Goal: Task Accomplishment & Management: Use online tool/utility

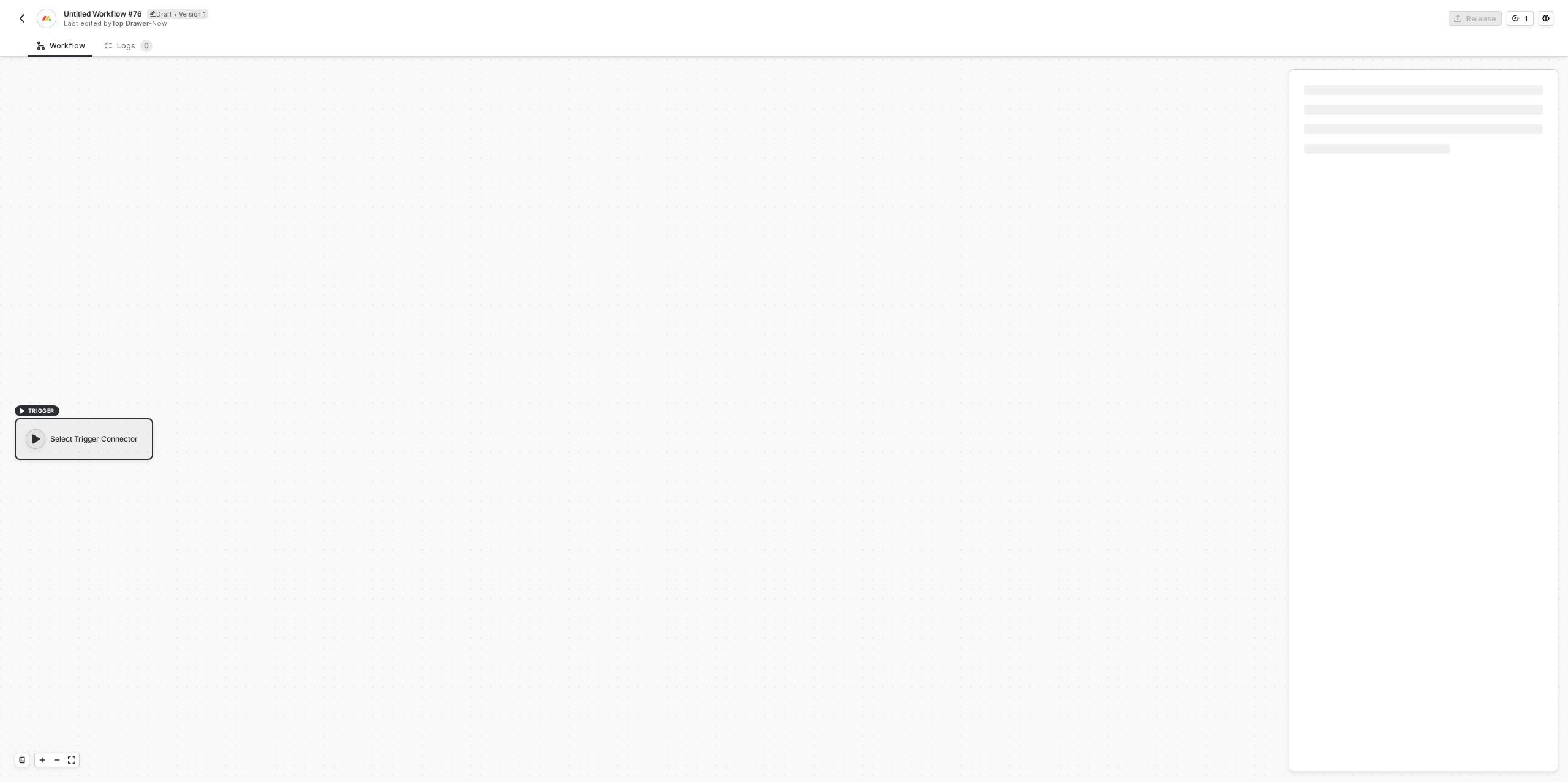
scroll to position [22, 0]
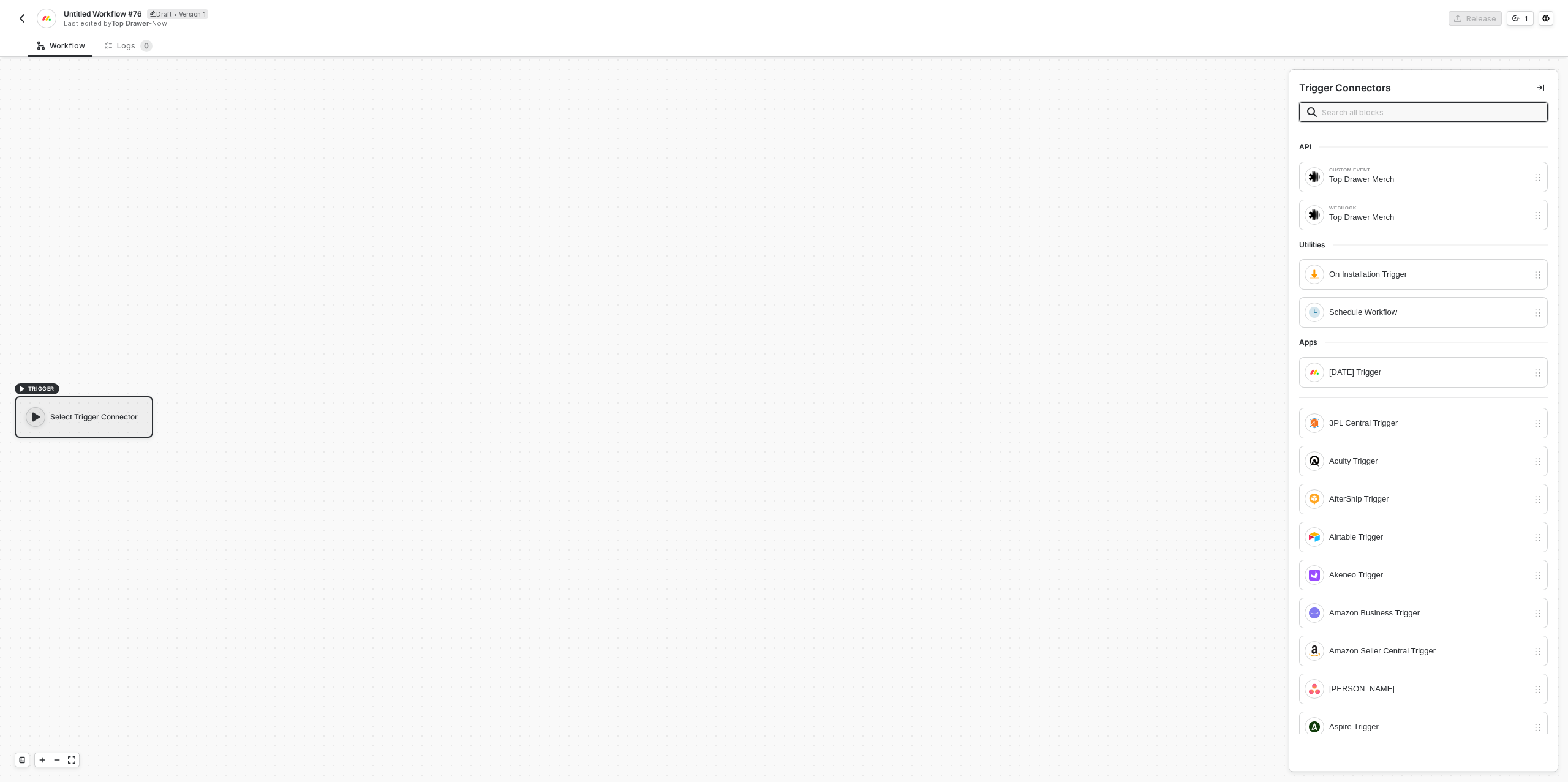
click at [92, 11] on span "Untitled Workflow #76" at bounding box center [102, 14] width 78 height 11
click at [92, 11] on input "Untitled Workflow #76" at bounding box center [167, 14] width 209 height 15
type input "Project to Production"
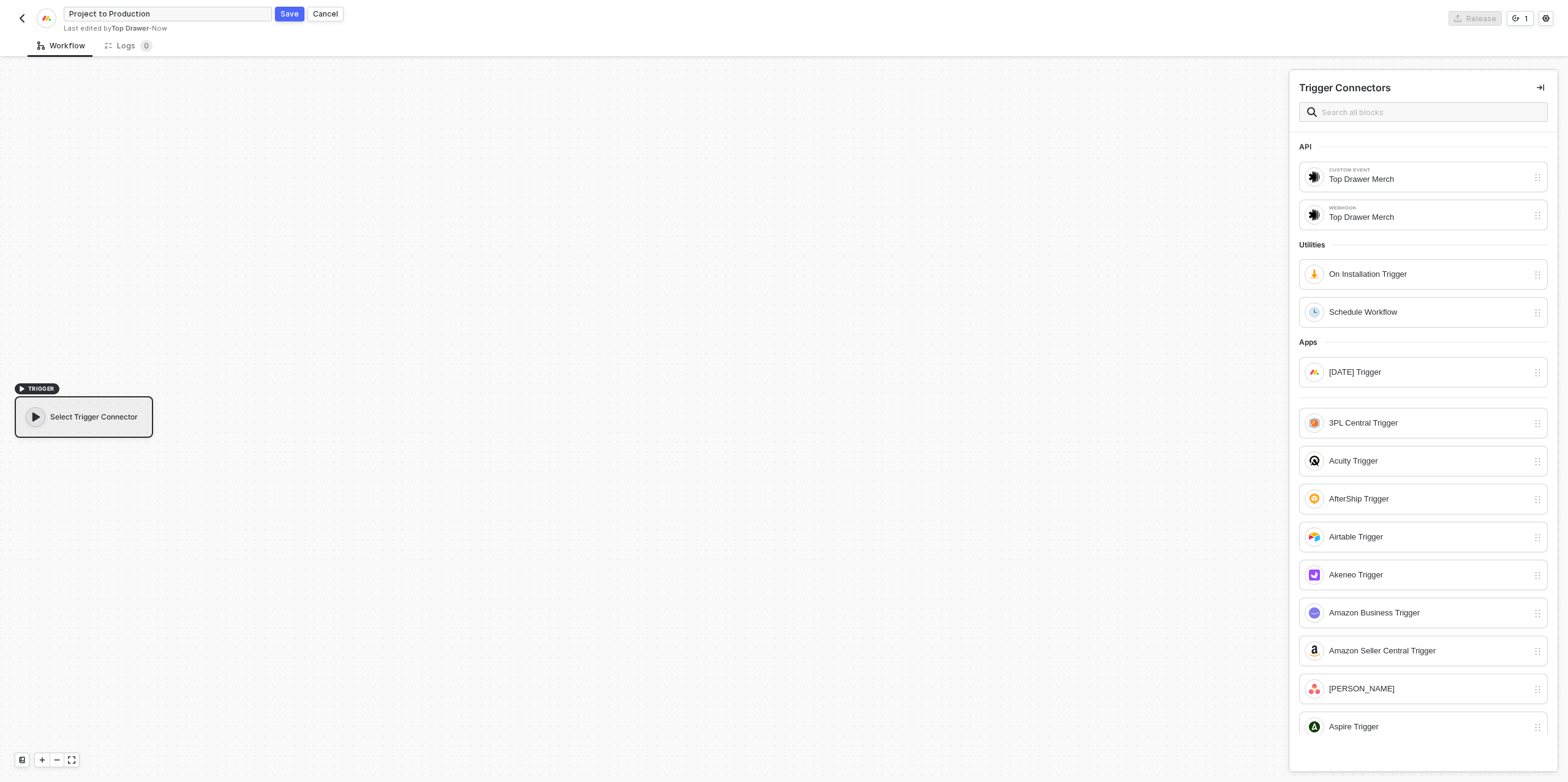
click at [293, 256] on div "TRIGGER Select Trigger Connector" at bounding box center [641, 409] width 1283 height 746
click at [1418, 206] on div "Webhook" at bounding box center [1429, 209] width 199 height 5
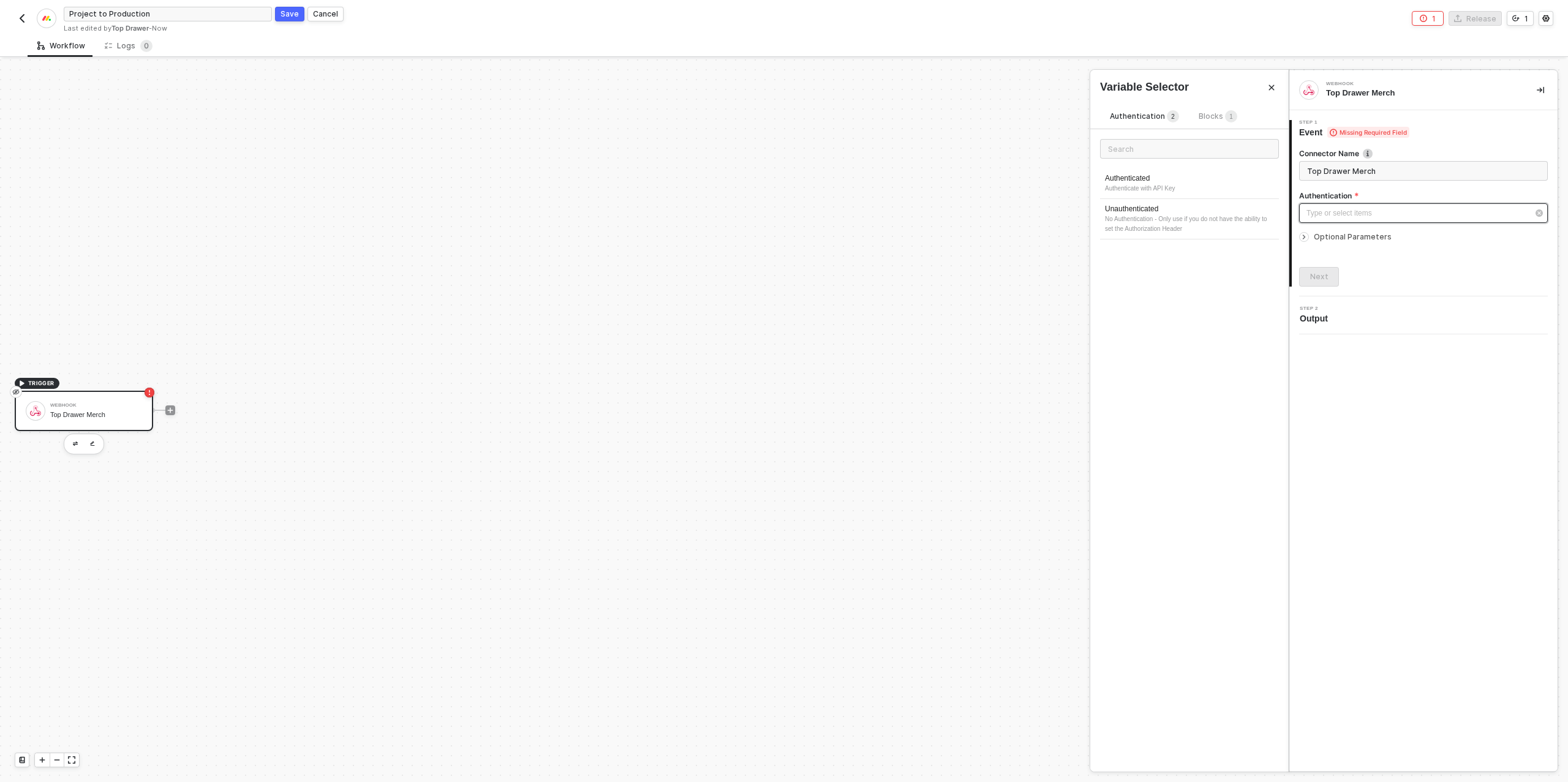
click at [1383, 209] on div "Type or select items ﻿" at bounding box center [1417, 213] width 222 height 11
click at [1181, 215] on div "No Authentication - Only use if you do not have the ability to set the Authoriz…" at bounding box center [1189, 225] width 169 height 19
click at [1298, 232] on div "Connector Name Top Drawer Merch Authentication Unauthenticated Optional Paramet…" at bounding box center [1424, 212] width 266 height 148
click at [1304, 235] on icon "icon-arrow-right-small" at bounding box center [1305, 237] width 2 height 4
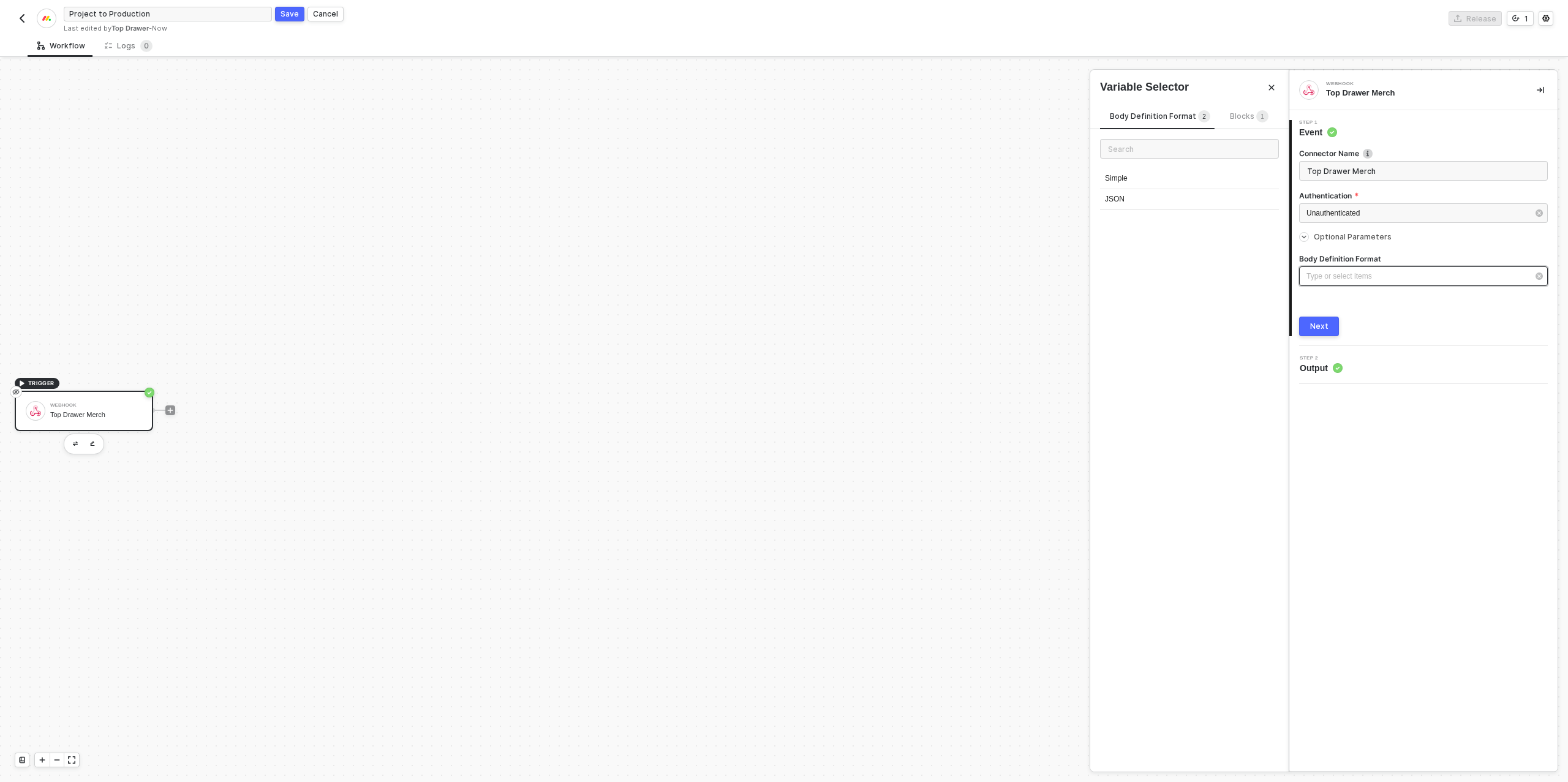
click at [1352, 273] on div "Type or select items ﻿" at bounding box center [1417, 277] width 222 height 11
click at [1130, 173] on div "Simple" at bounding box center [1189, 179] width 179 height 21
click at [1326, 367] on div "Next" at bounding box center [1319, 368] width 18 height 10
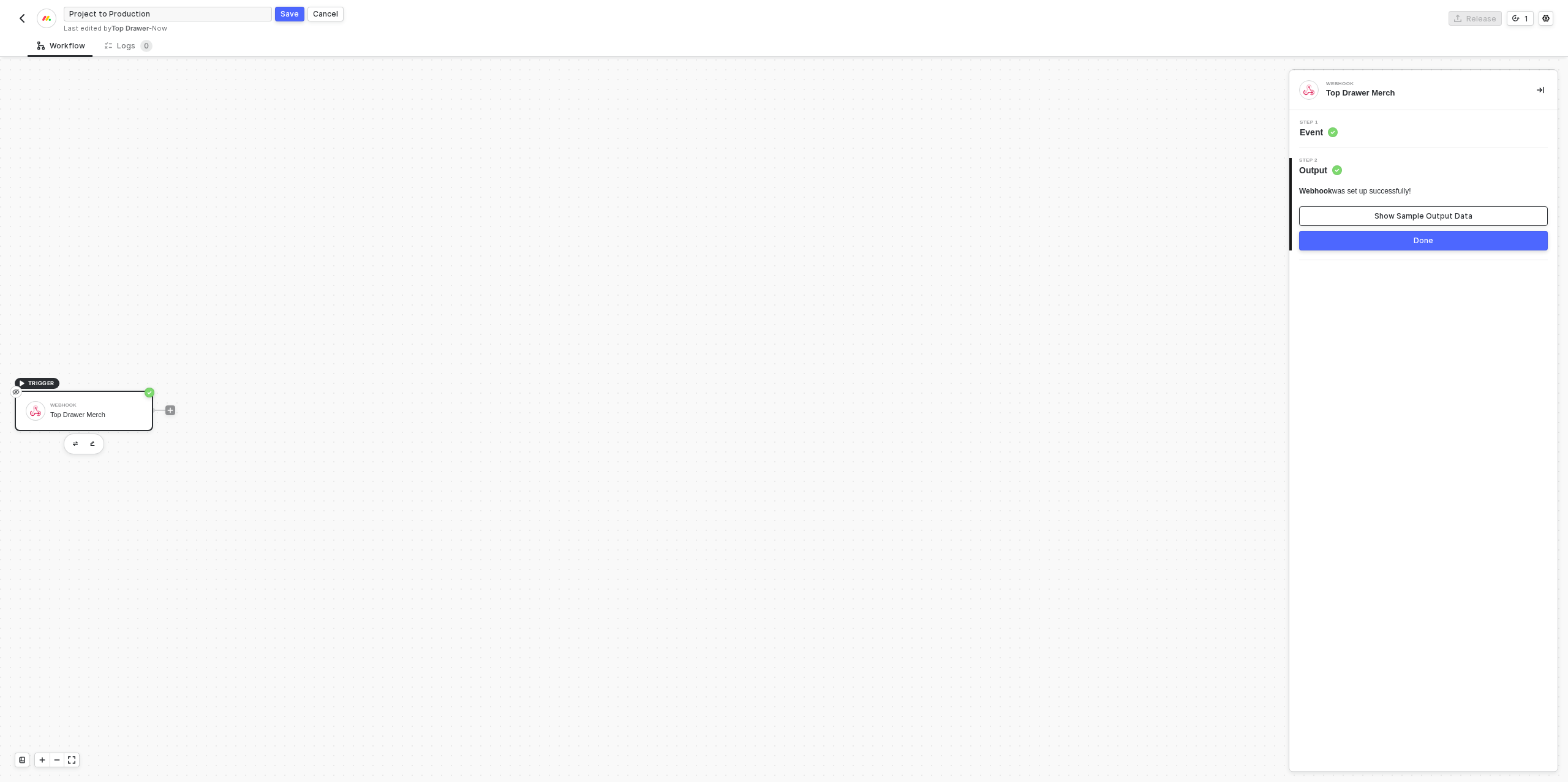
click at [1395, 216] on div "Show Sample Output Data" at bounding box center [1423, 216] width 98 height 10
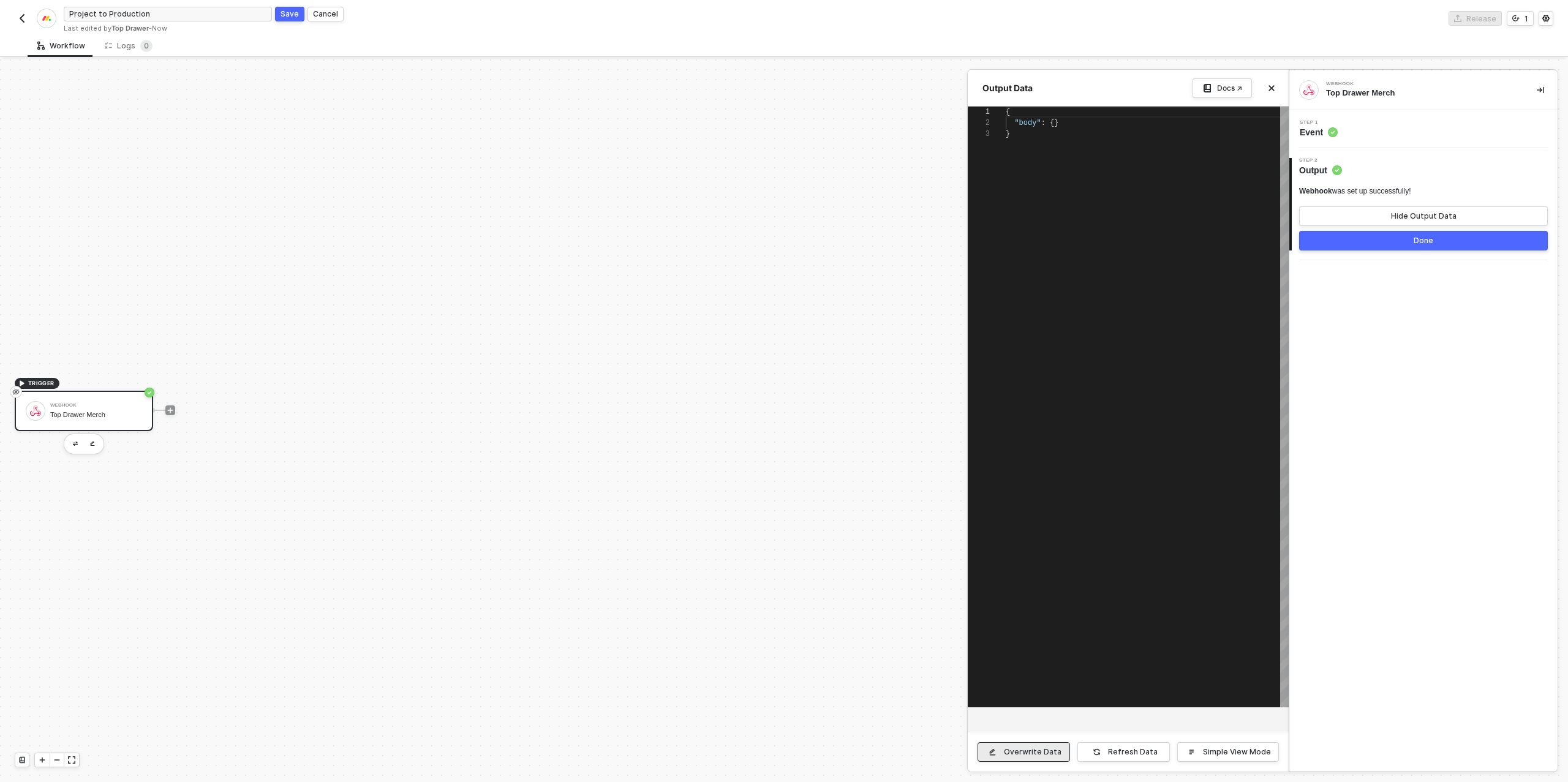
click at [1019, 753] on div "Overwrite Data" at bounding box center [1032, 752] width 57 height 10
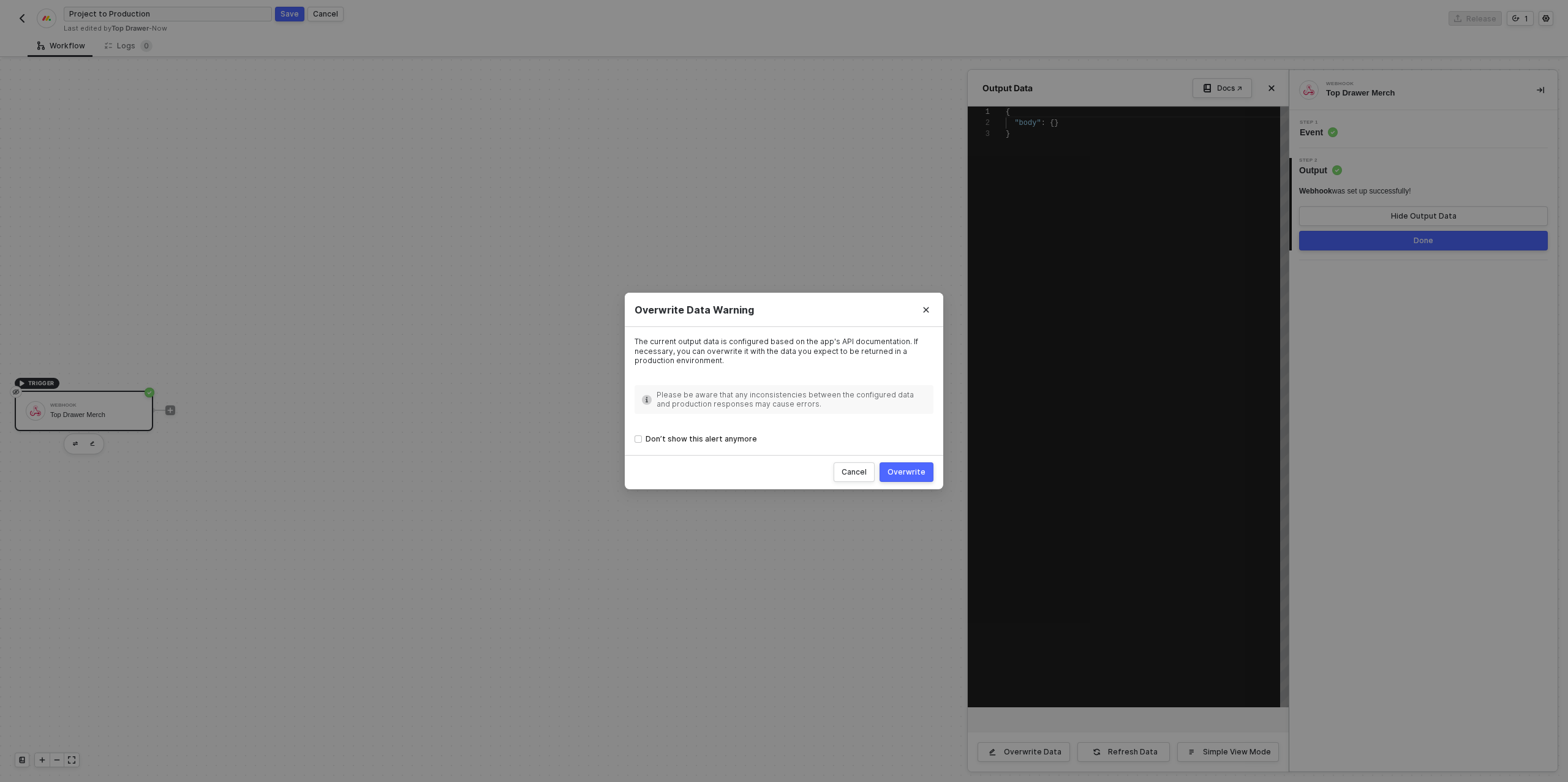
click at [906, 473] on div "Overwrite" at bounding box center [906, 472] width 38 height 10
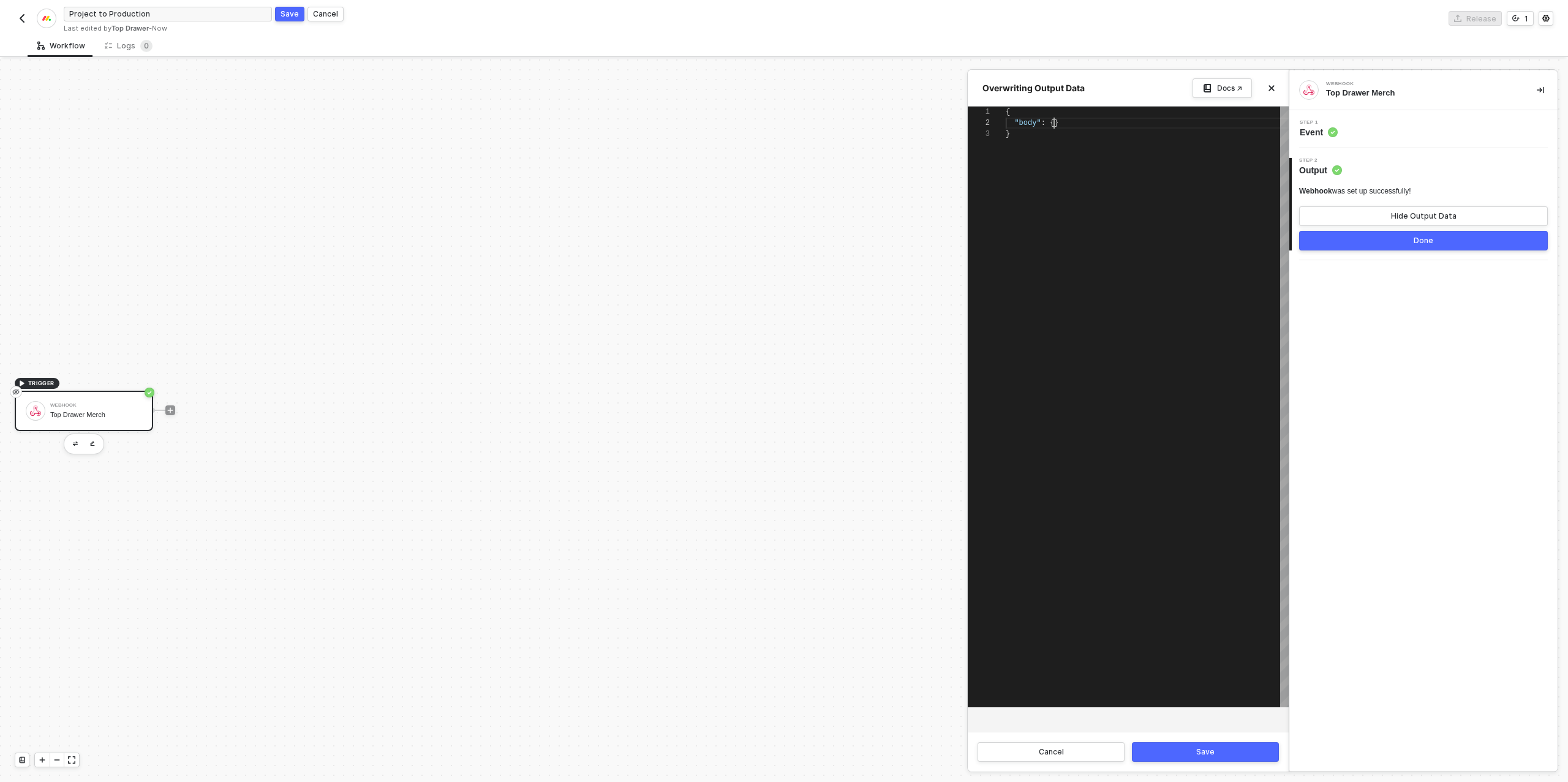
scroll to position [11, 48]
drag, startPoint x: 1054, startPoint y: 124, endPoint x: 1090, endPoint y: 144, distance: 41.2
click at [1054, 124] on div "1 2 3 { "body" : {} } { "body": {} }" at bounding box center [1128, 407] width 321 height 601
paste textarea "}, "previousValue": { "clicks": 1, "changed_at": "[DATE]T21:38:50.967Z" }, "cha…"
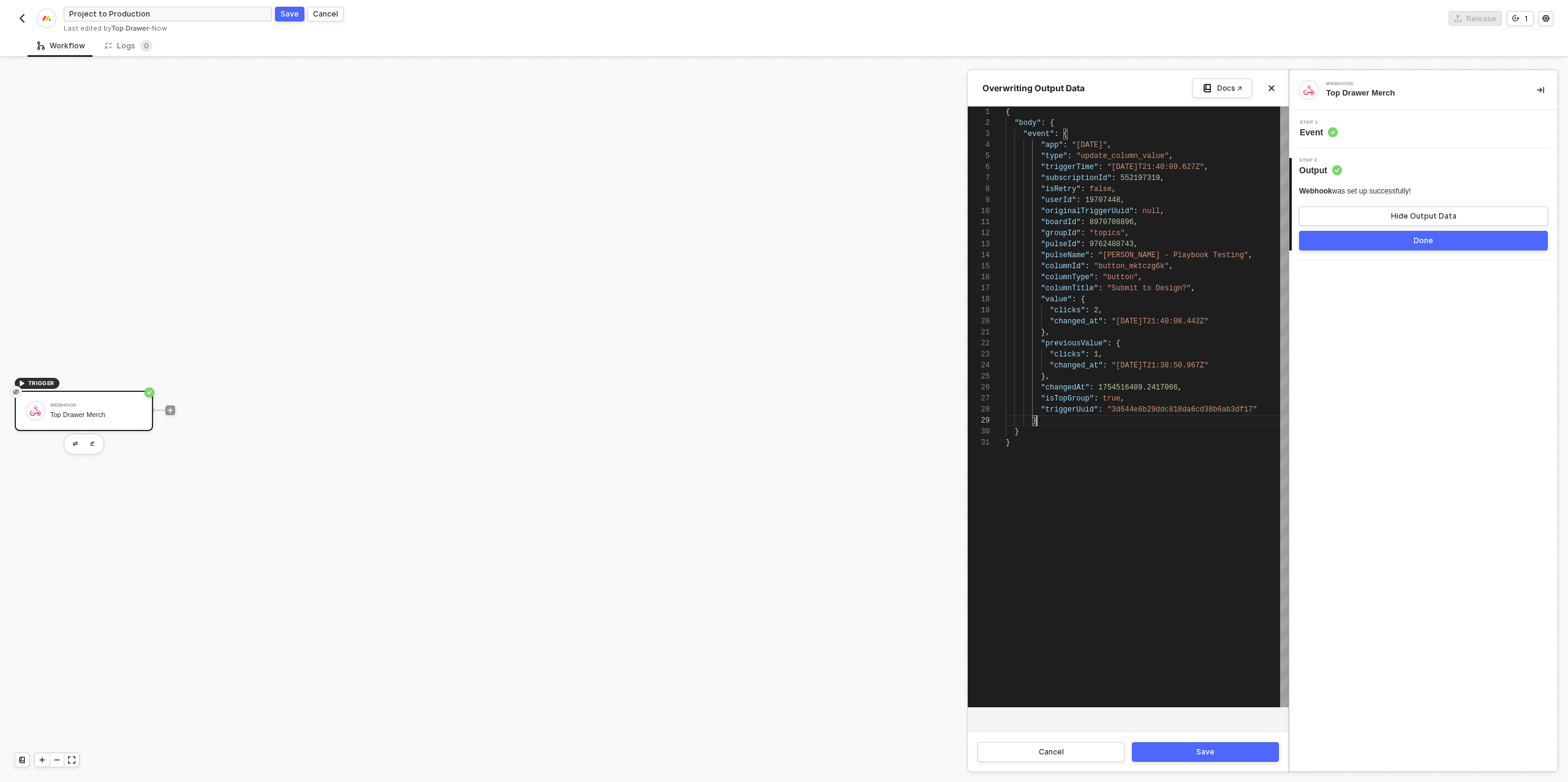
scroll to position [88, 31]
click at [1204, 749] on div "Save" at bounding box center [1205, 752] width 18 height 10
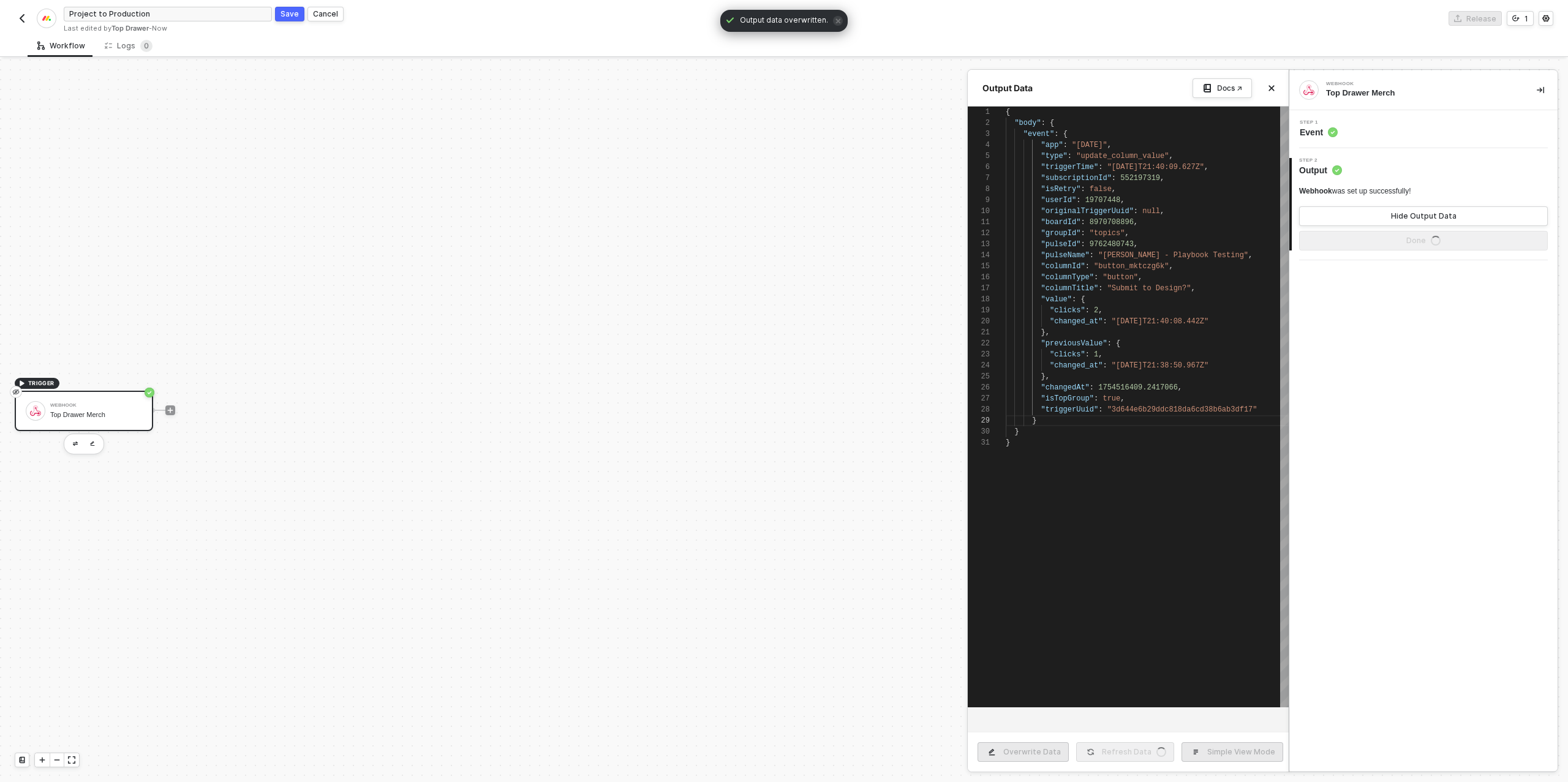
type textarea "{ "body": { "event": { "app": "[DATE]", "type": "update_column_value", "trigger…"
click at [1432, 237] on div "Done" at bounding box center [1424, 240] width 19 height 10
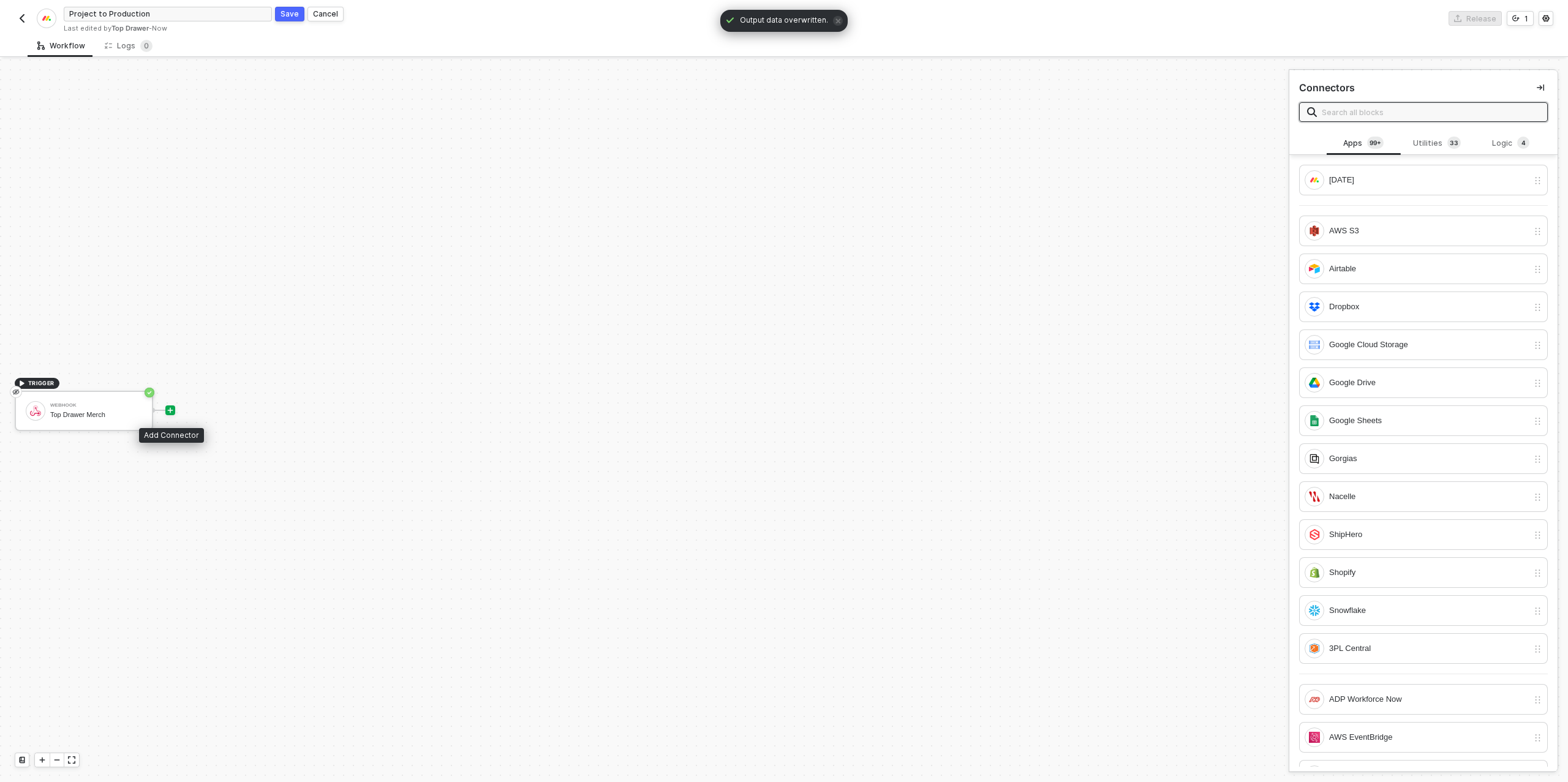
click at [171, 407] on icon "icon-play" at bounding box center [170, 410] width 7 height 7
click at [1330, 191] on div "[DATE]" at bounding box center [1424, 180] width 248 height 31
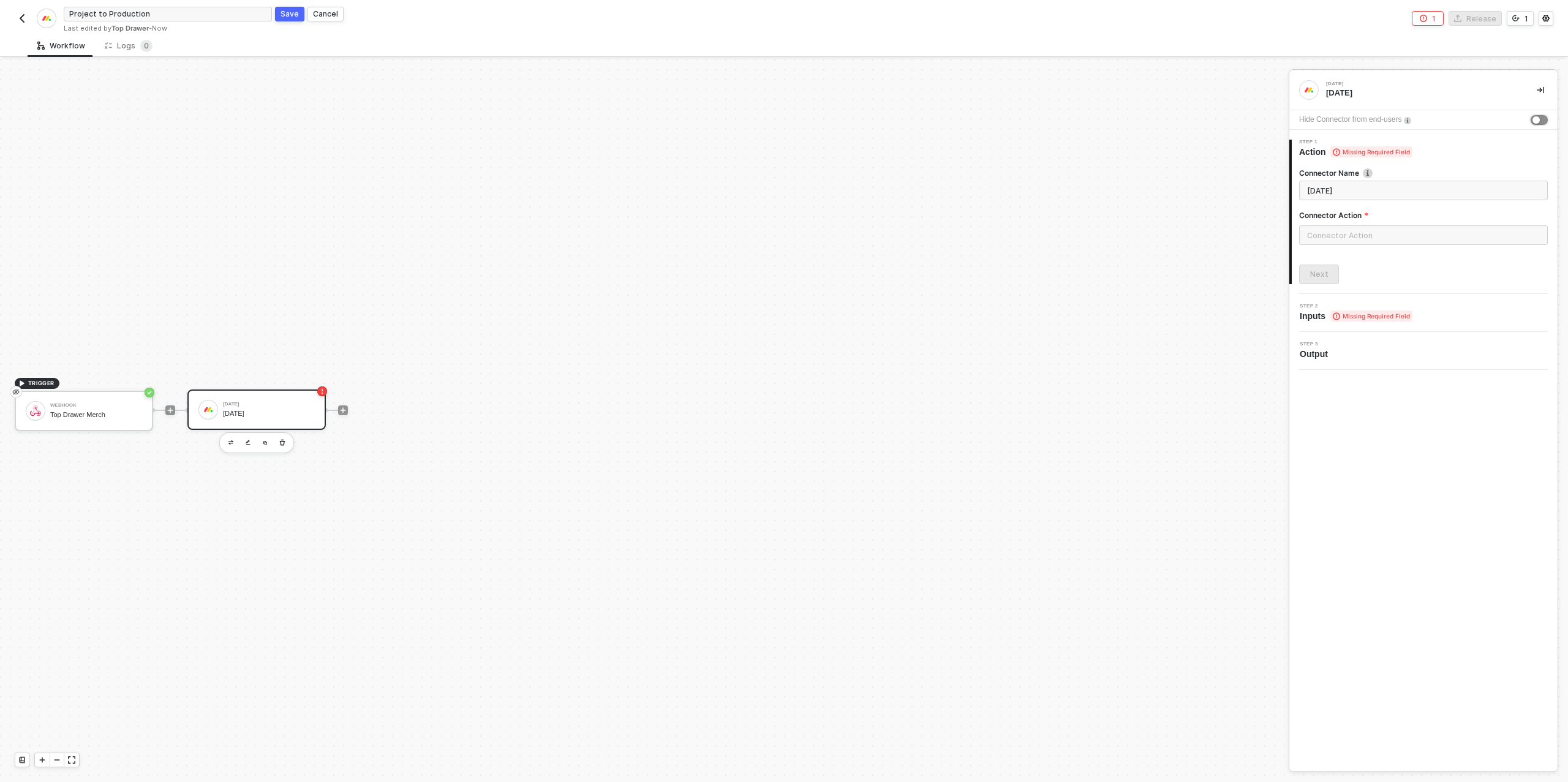
click at [1539, 118] on div "button" at bounding box center [1536, 120] width 7 height 7
click at [1357, 235] on input "text" at bounding box center [1424, 235] width 248 height 19
click at [1160, 145] on div "Items" at bounding box center [1189, 148] width 178 height 11
click at [1150, 177] on div "Get an Item Gets an item" at bounding box center [1189, 176] width 178 height 20
type input "Gets an item"
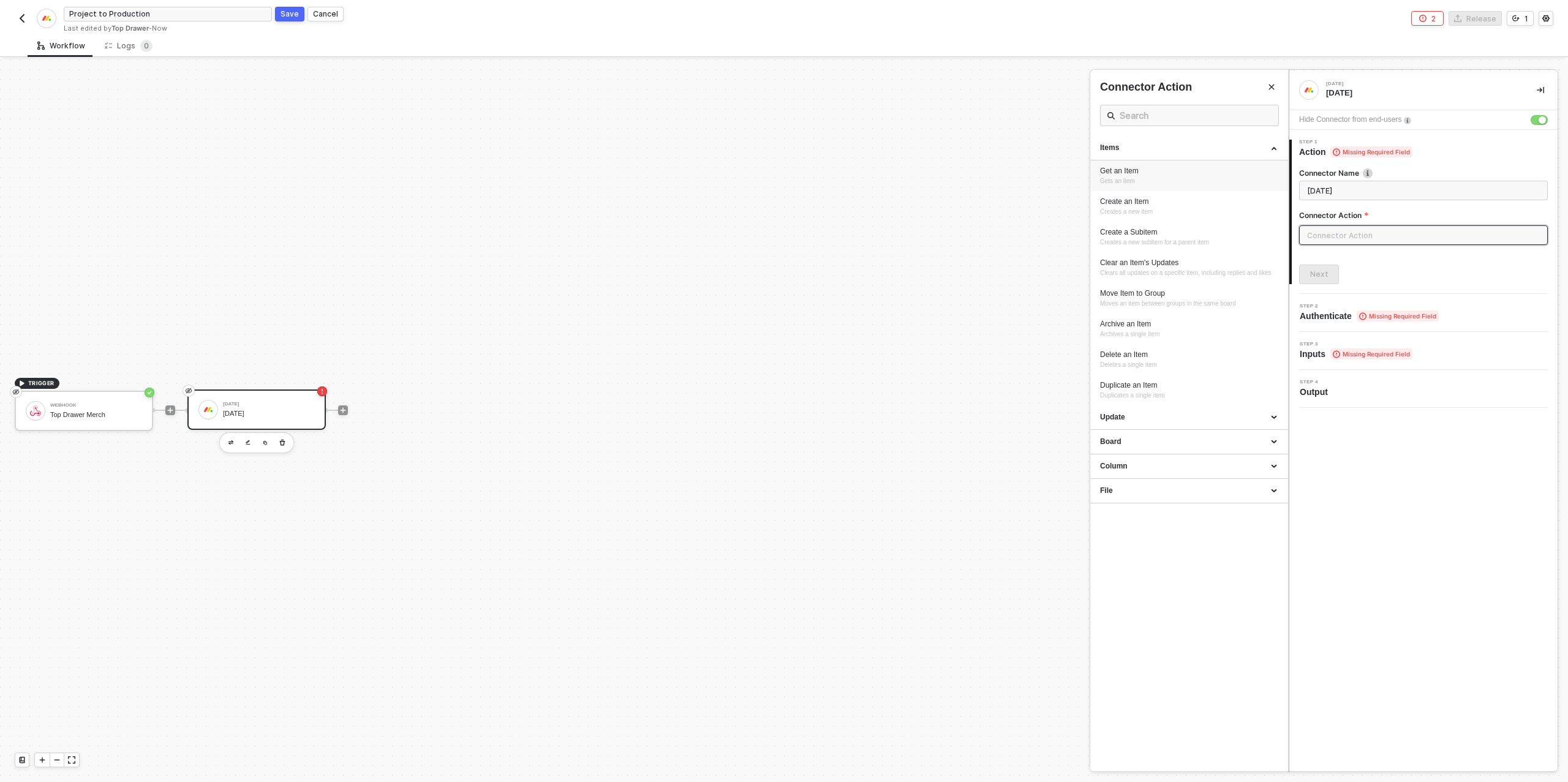
type input "Items - Get an Item"
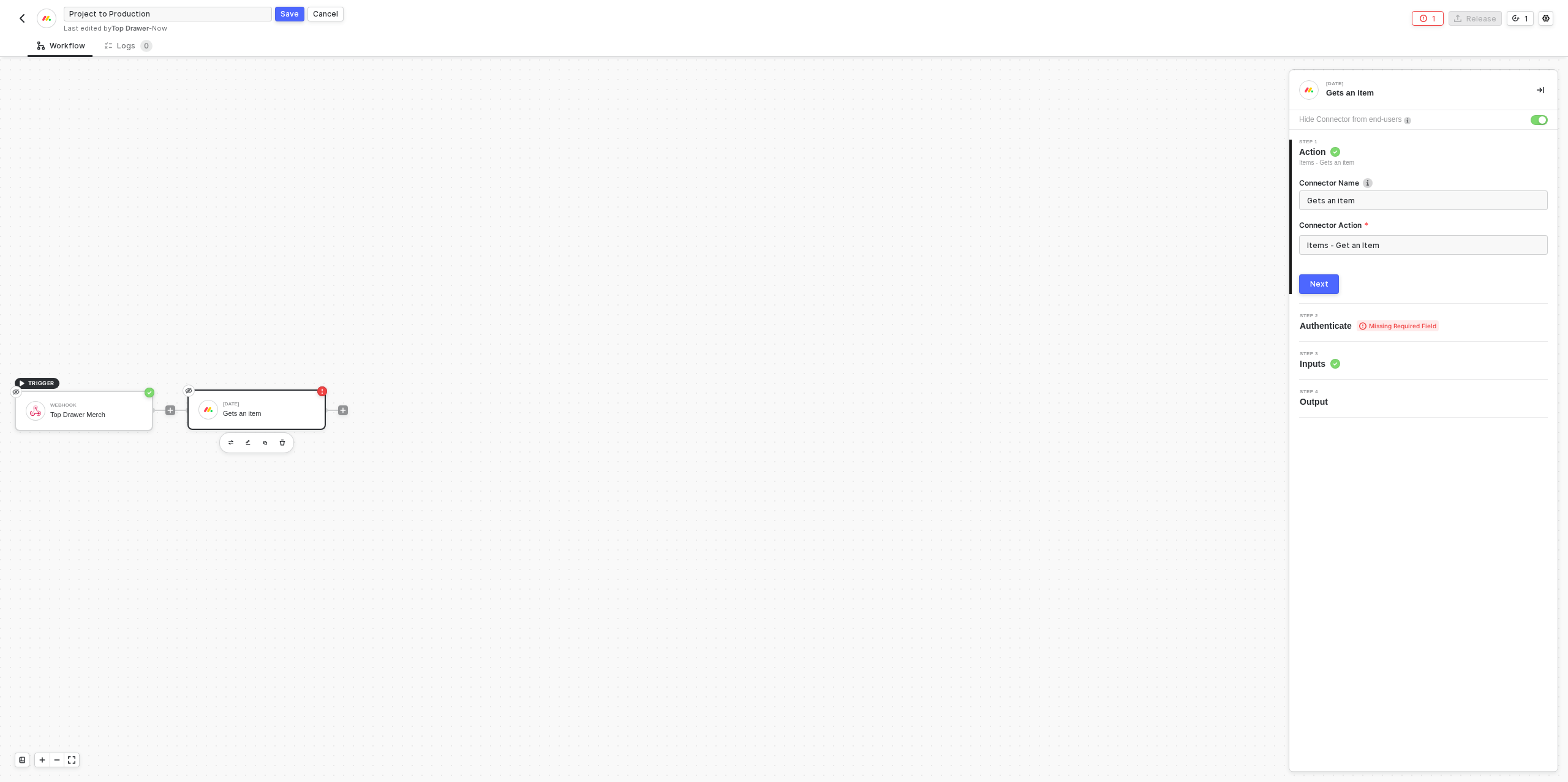
click at [1333, 290] on button "Next" at bounding box center [1319, 284] width 40 height 19
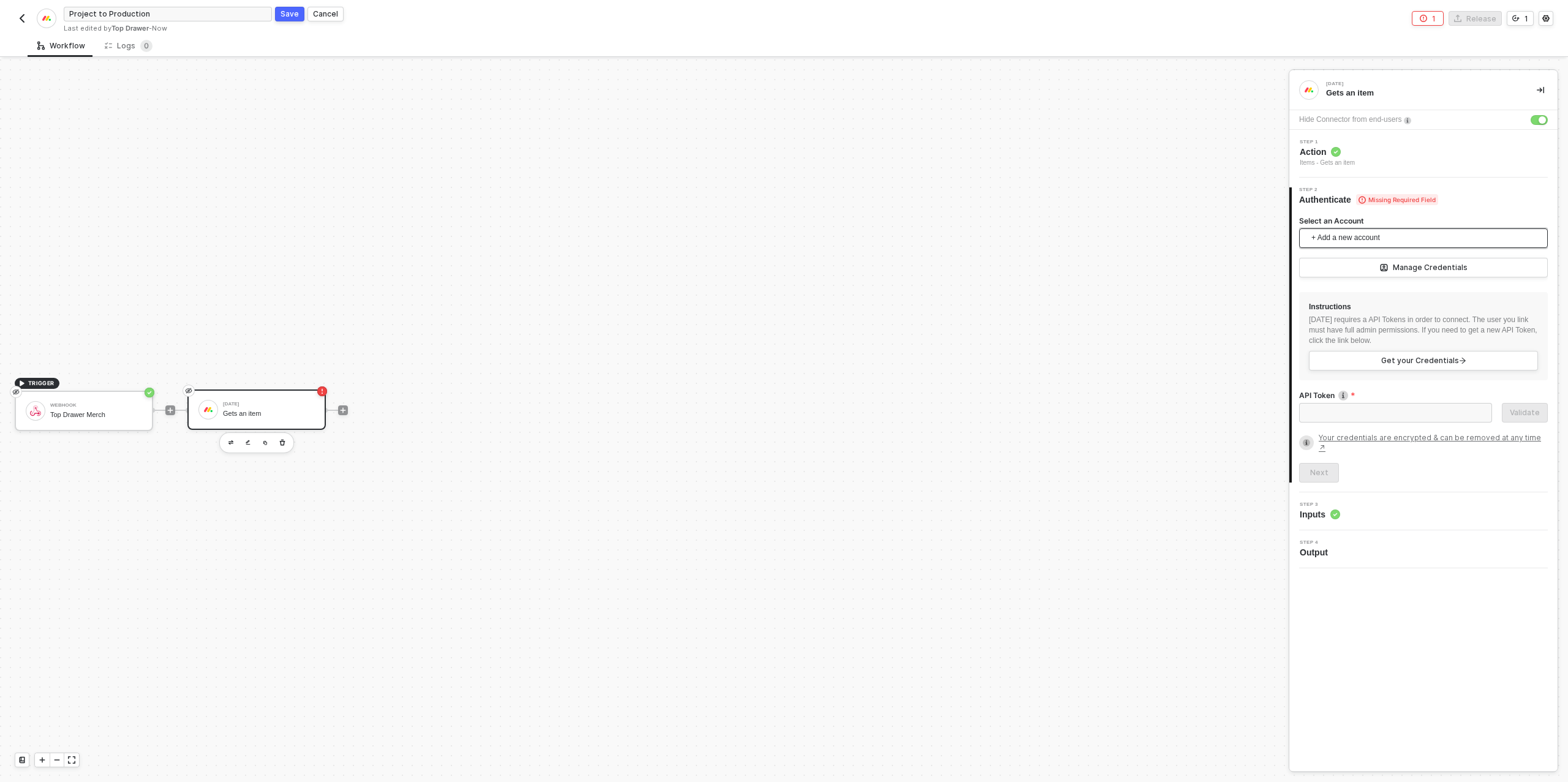
click at [1343, 239] on span "+ Add a new account" at bounding box center [1426, 239] width 229 height 19
click at [1339, 266] on span "Top Drawer's [DATE]" at bounding box center [1358, 265] width 99 height 13
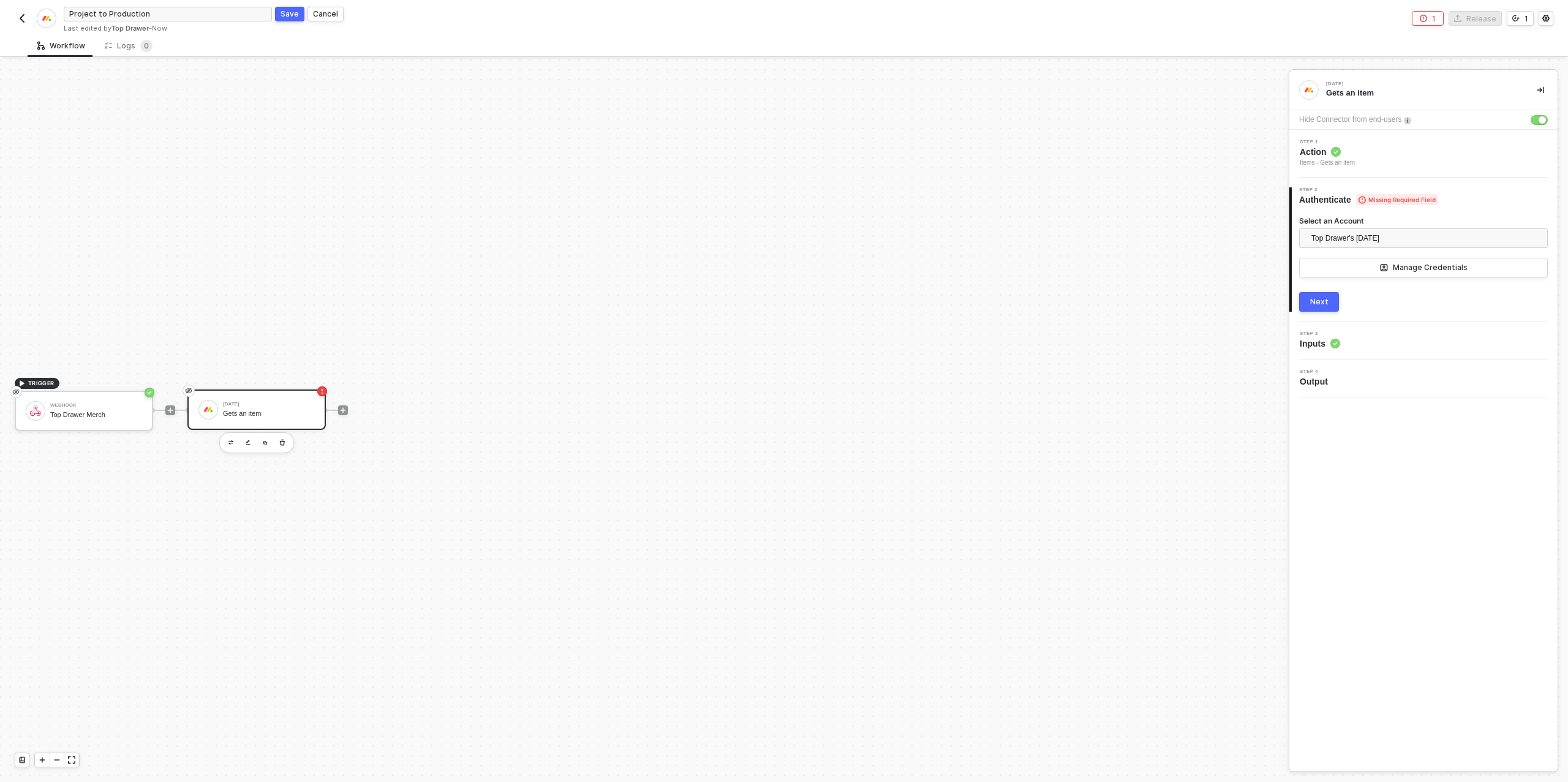
click at [1328, 299] on button "Next" at bounding box center [1319, 302] width 40 height 19
click at [1362, 284] on div "Type or select items ﻿" at bounding box center [1424, 286] width 234 height 11
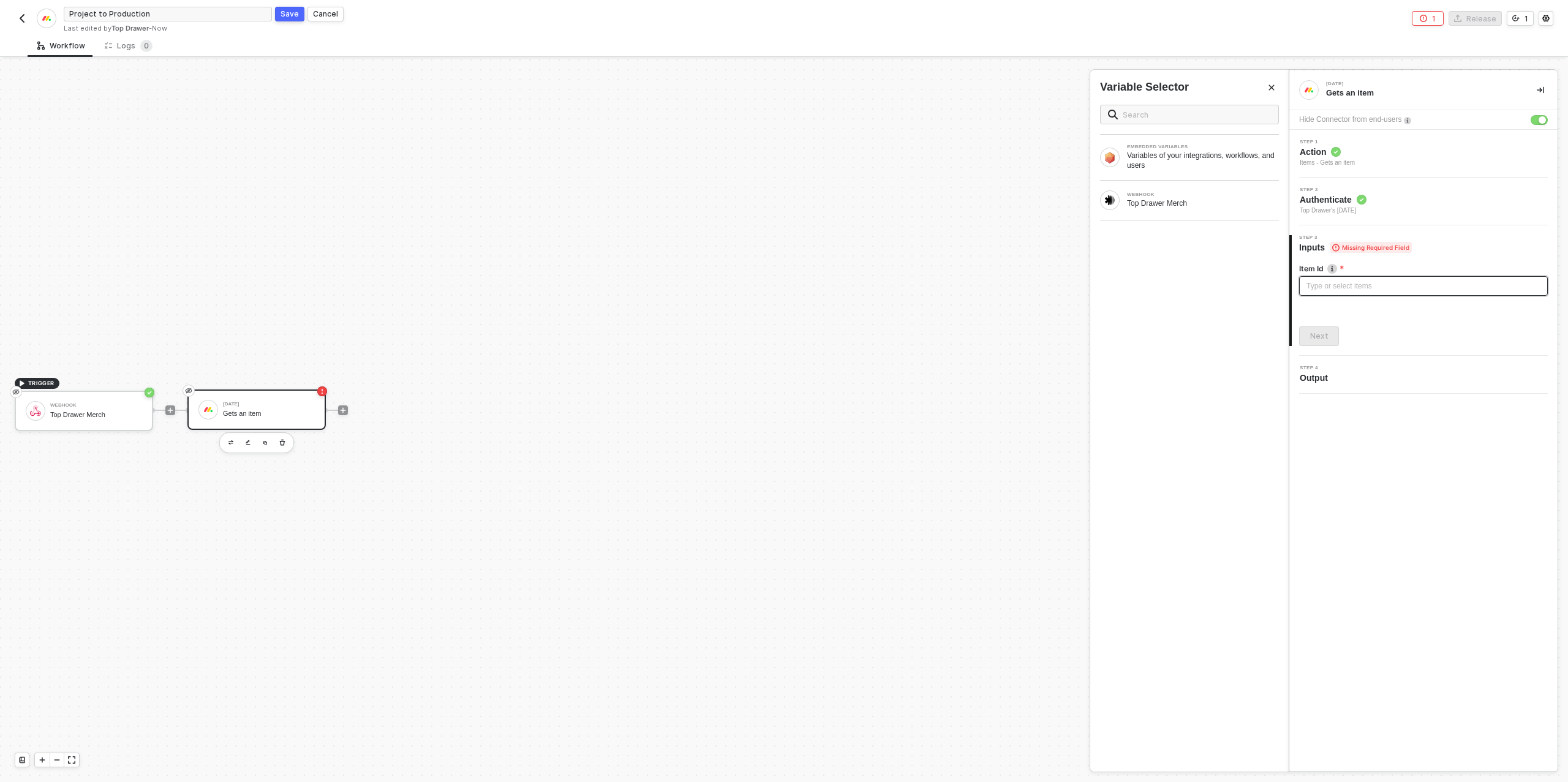
click at [1362, 284] on div "Type or select items ﻿" at bounding box center [1424, 286] width 234 height 11
click at [1324, 339] on div "Next" at bounding box center [1319, 336] width 18 height 10
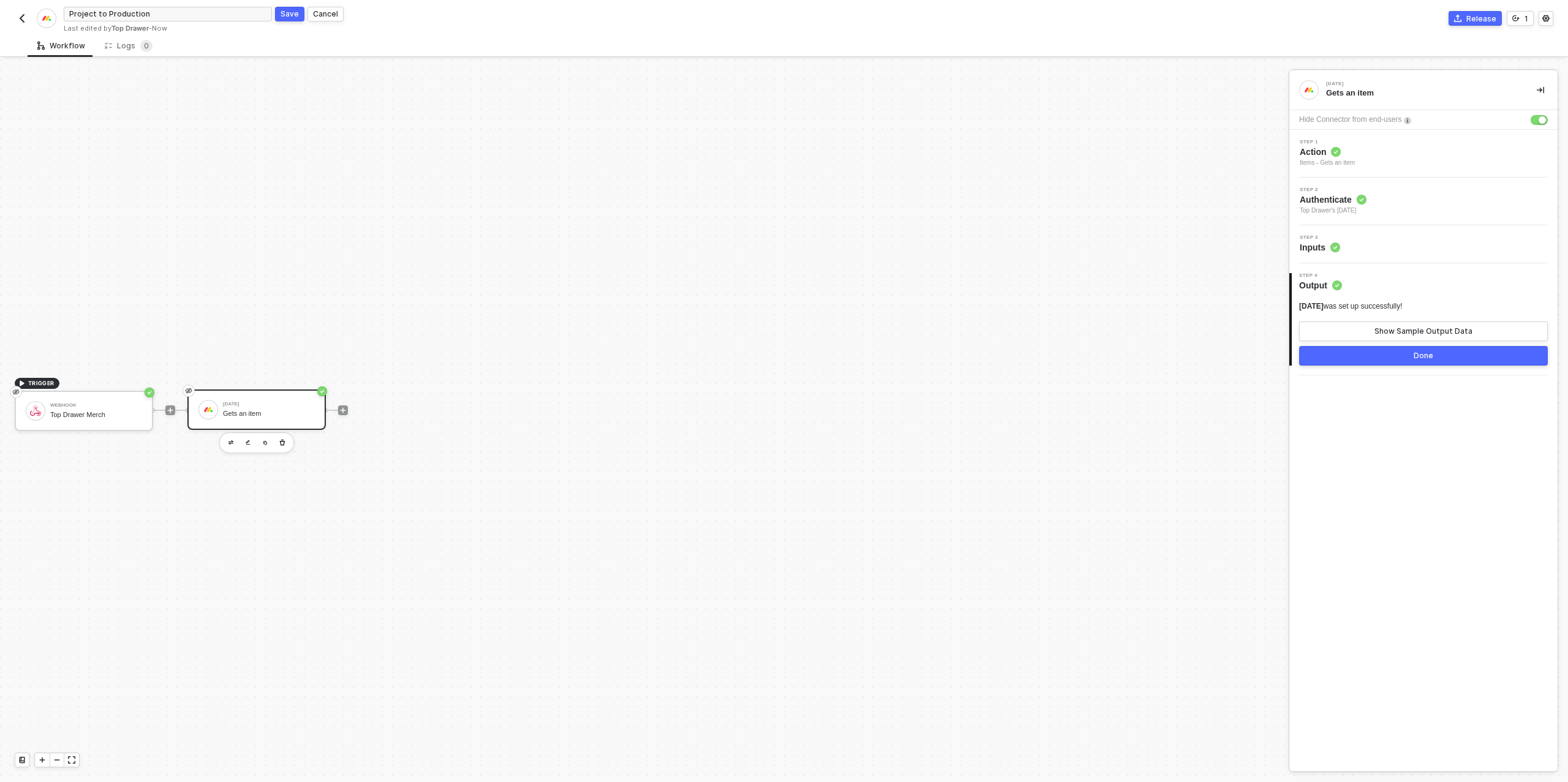
click at [1358, 357] on button "Done" at bounding box center [1424, 356] width 248 height 19
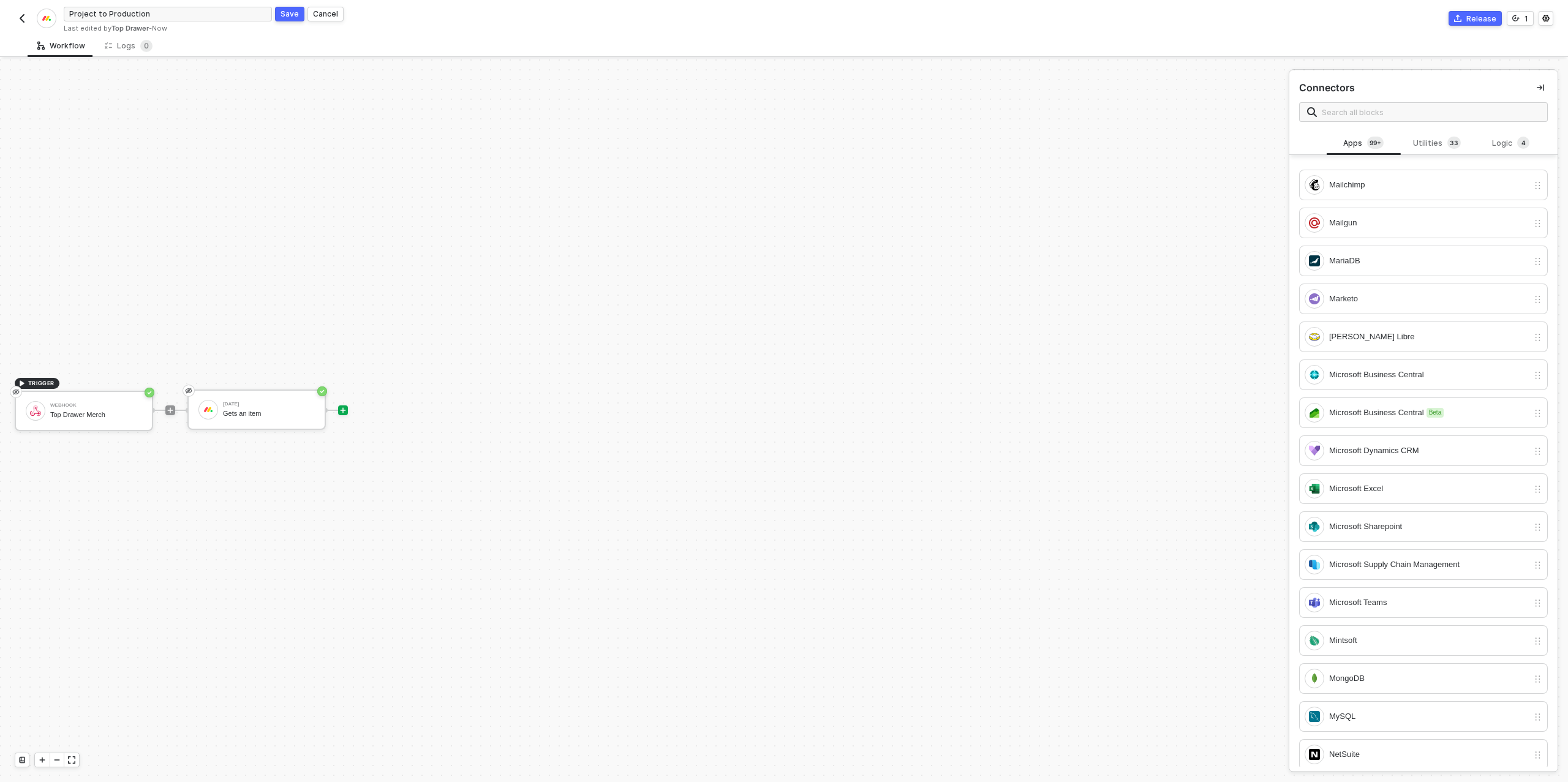
scroll to position [3377, 0]
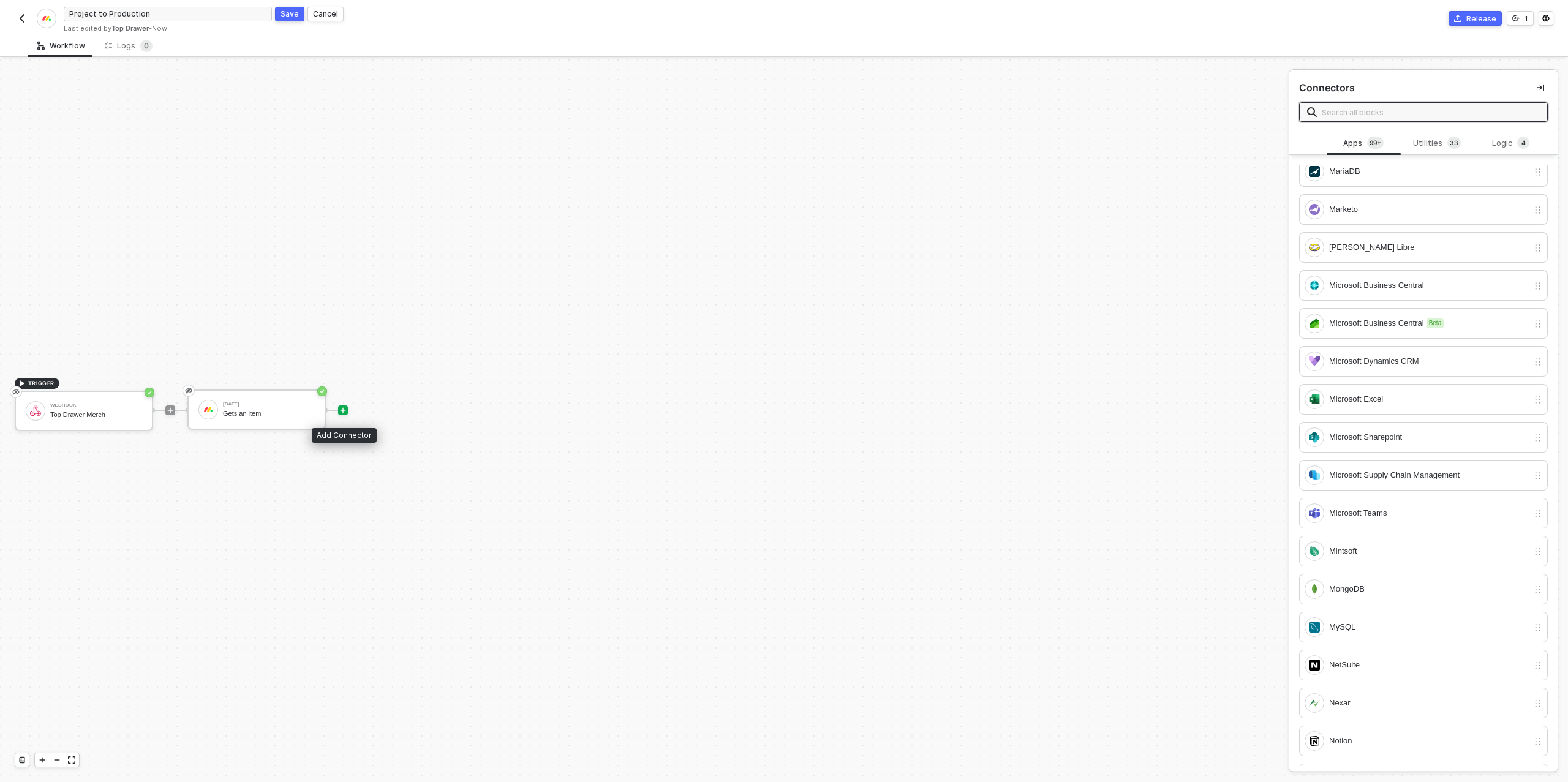
click at [342, 410] on icon "icon-play" at bounding box center [342, 410] width 7 height 7
click at [1501, 144] on div "Logic 4" at bounding box center [1511, 143] width 54 height 13
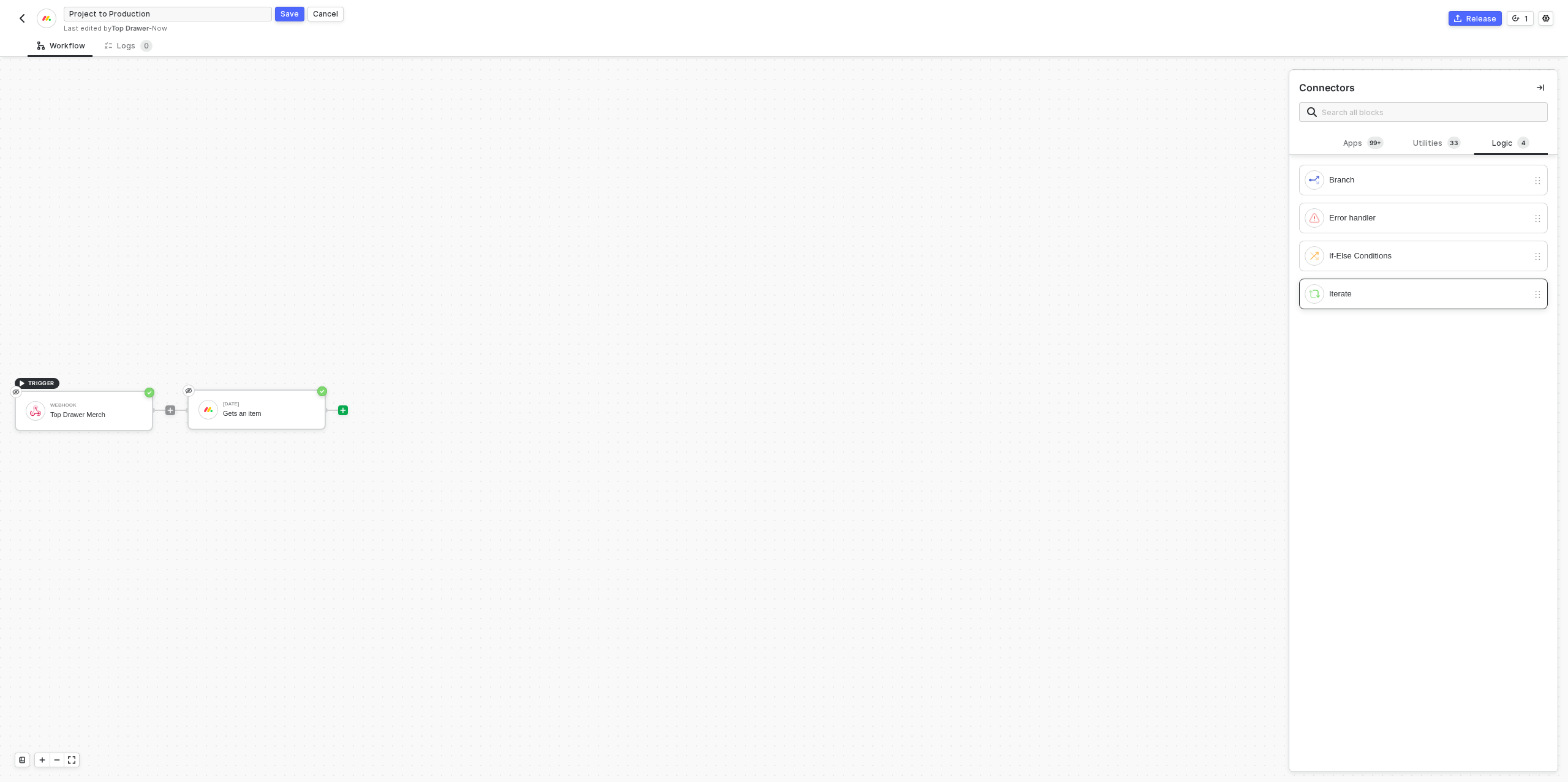
click at [1430, 280] on div "Iterate" at bounding box center [1424, 294] width 248 height 31
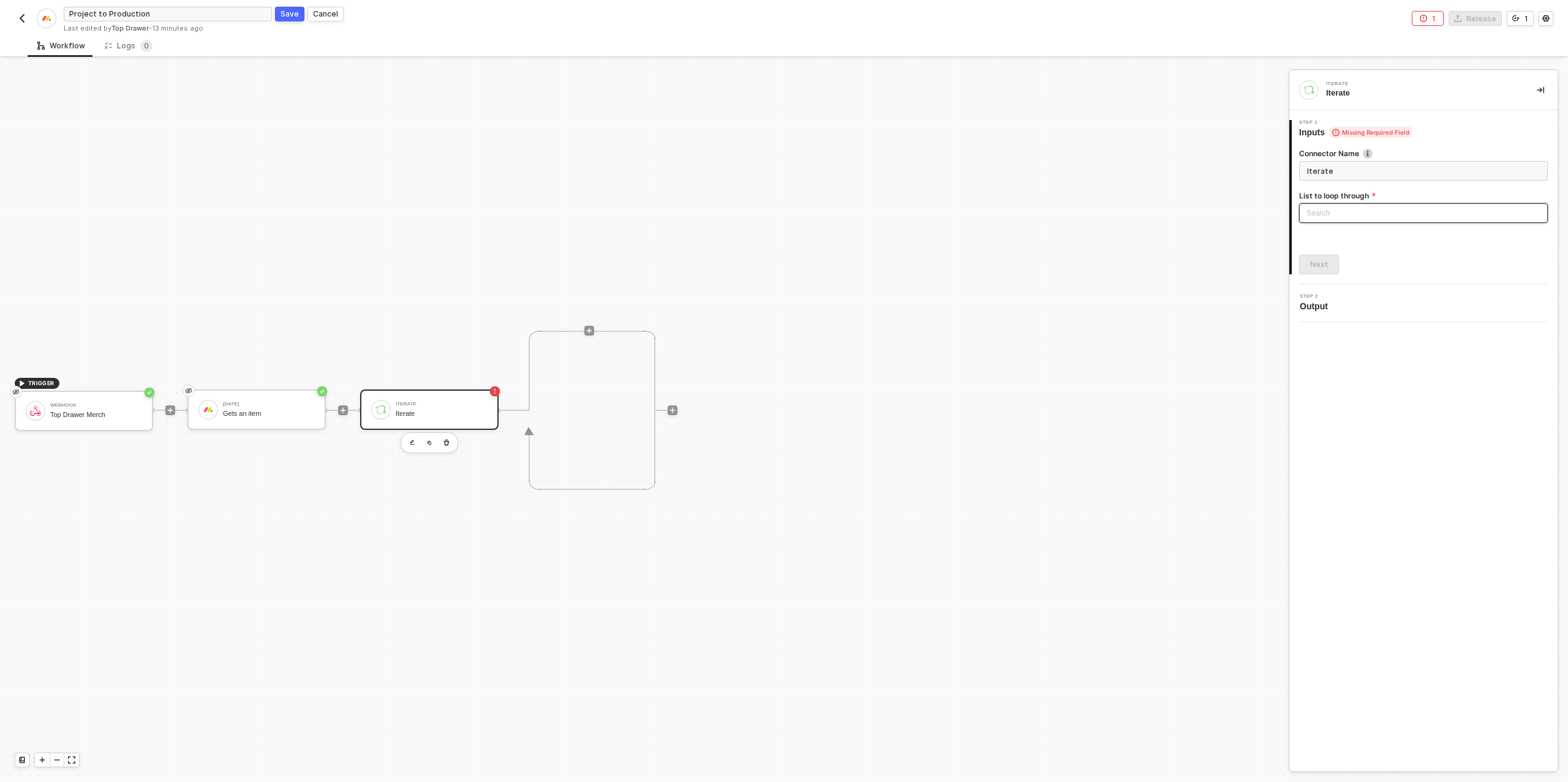
click at [1357, 215] on div "Search" at bounding box center [1424, 213] width 248 height 19
click at [1362, 277] on div "[DATE]: item - Subitems" at bounding box center [1424, 277] width 230 height 13
type input "Loop through [DATE]: item - Subitems"
click at [1313, 271] on button "Next" at bounding box center [1319, 264] width 40 height 19
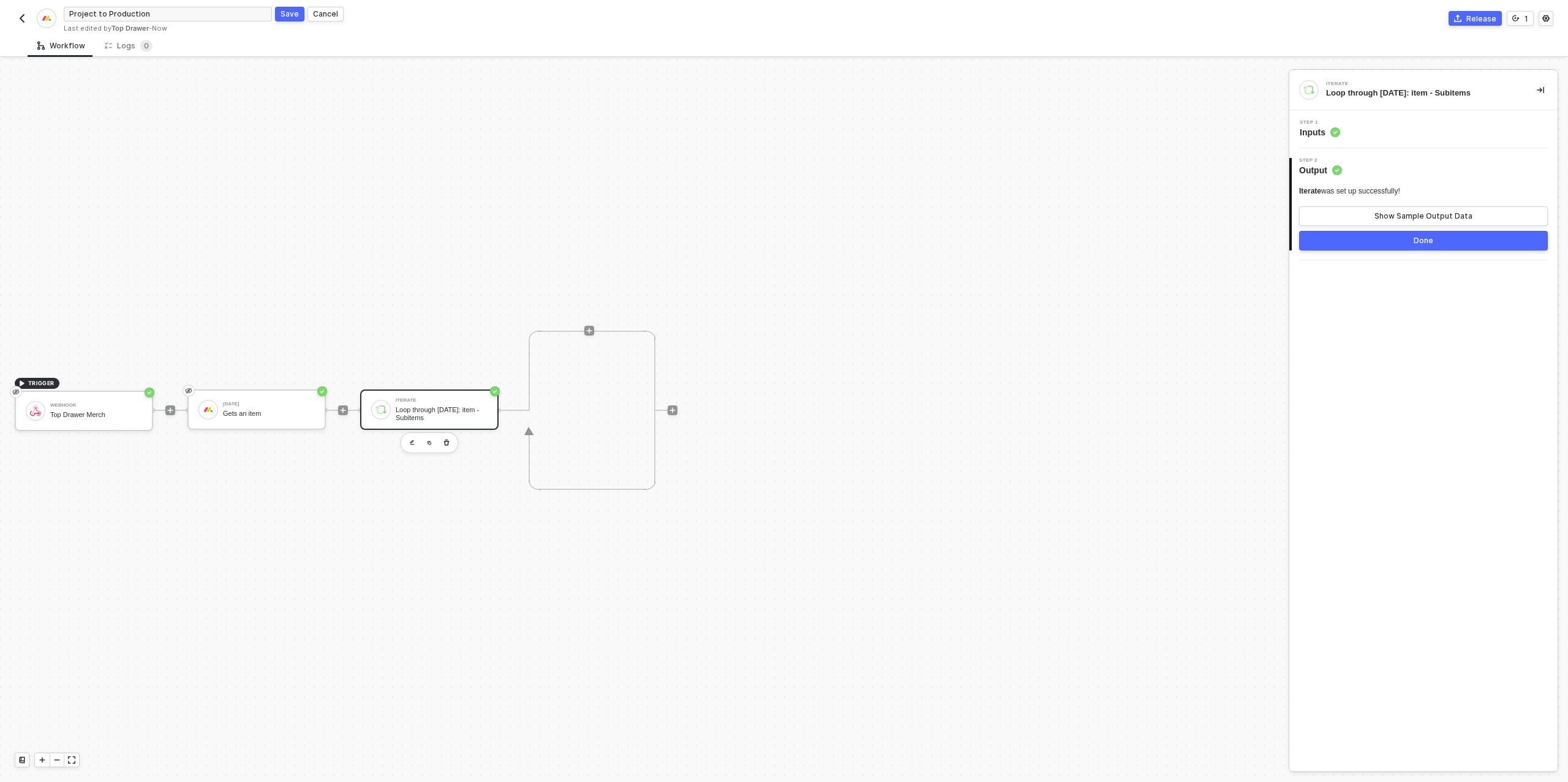
click at [1379, 239] on button "Done" at bounding box center [1424, 240] width 248 height 19
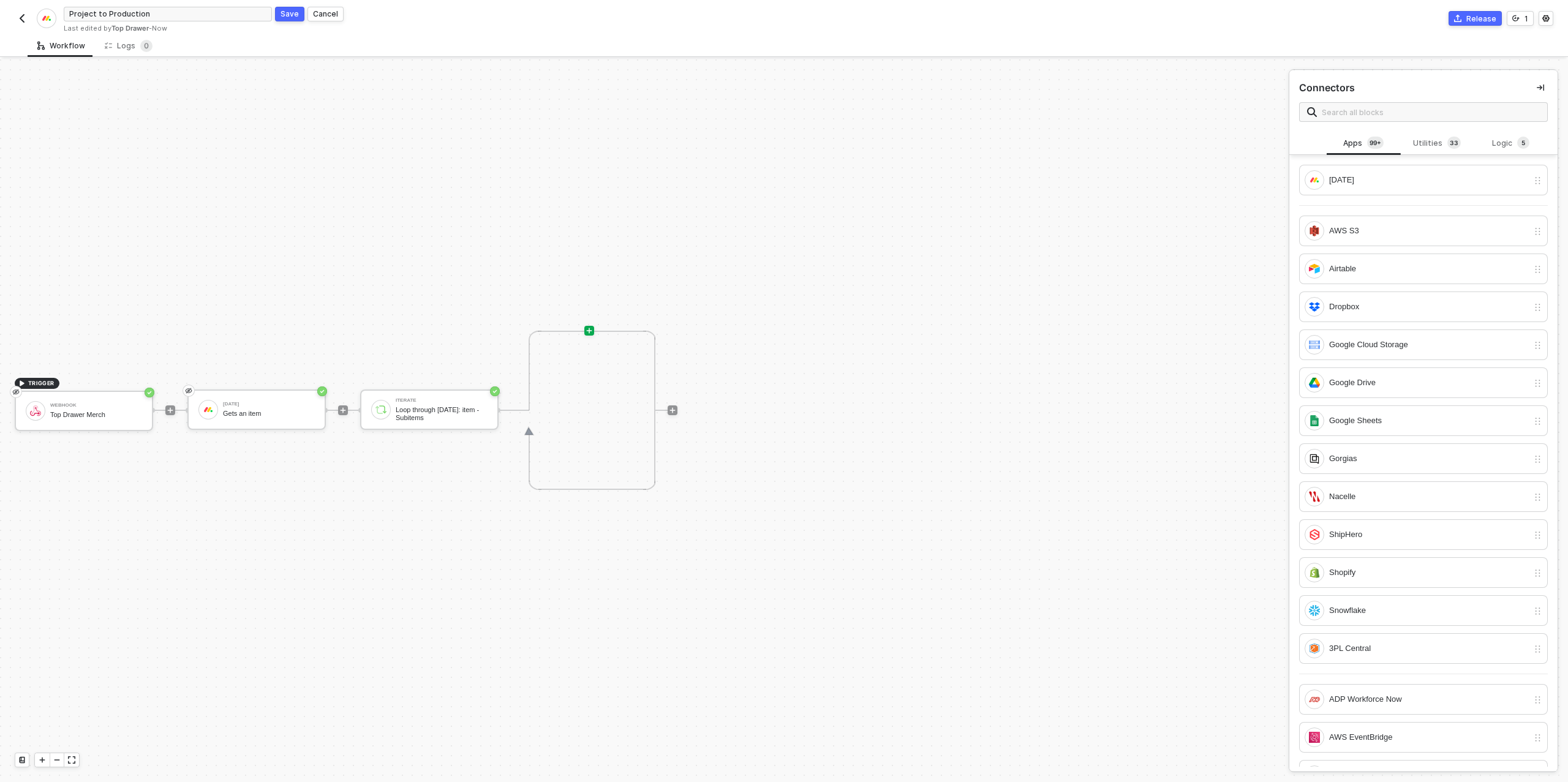
click at [289, 14] on div "Save" at bounding box center [290, 14] width 18 height 11
